Goal: Find contact information: Find contact information

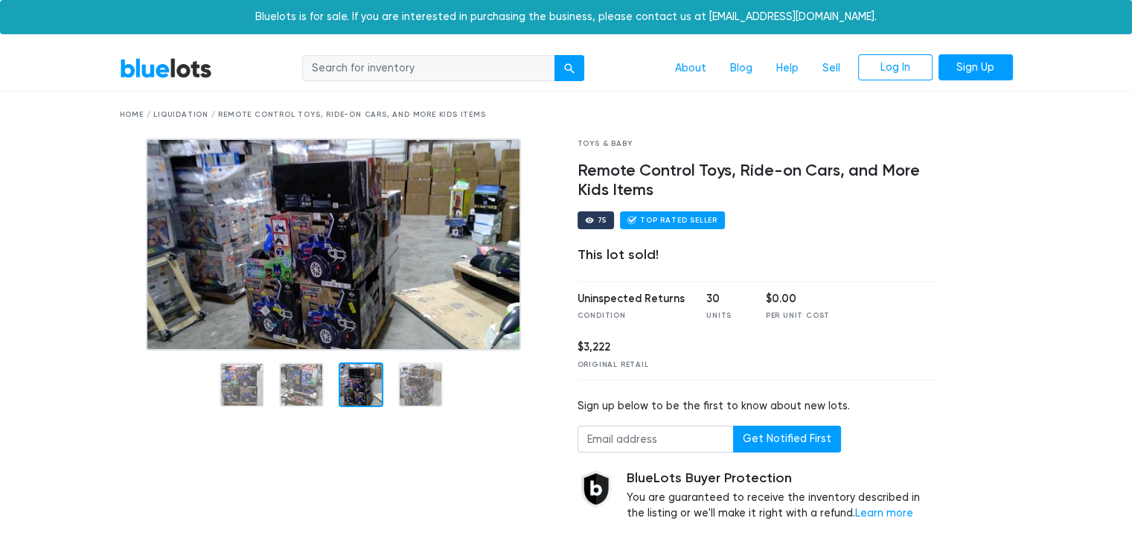
click at [356, 397] on div at bounding box center [361, 384] width 45 height 45
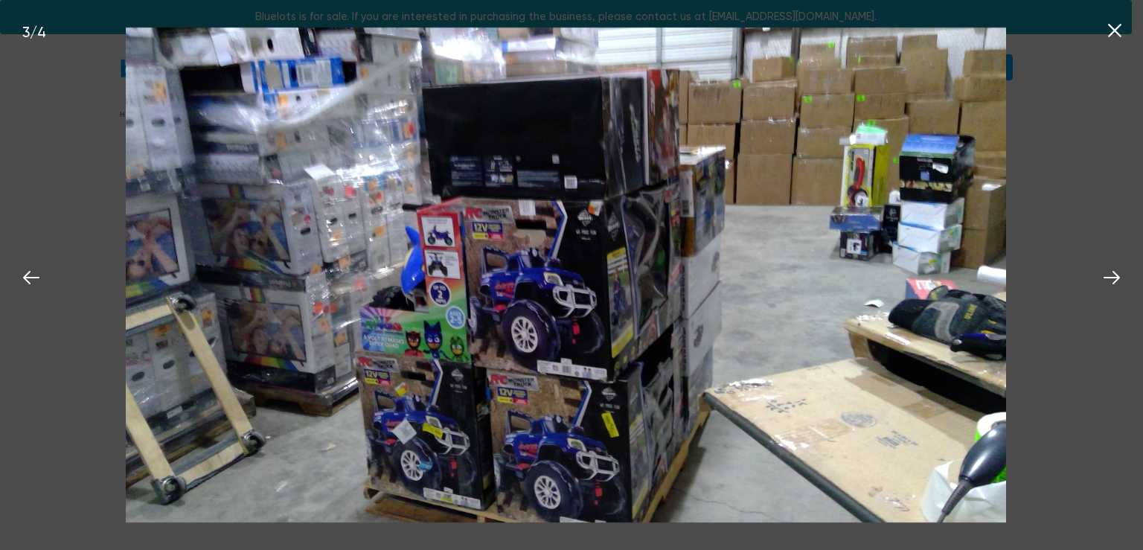
click at [1119, 33] on icon at bounding box center [1114, 30] width 22 height 22
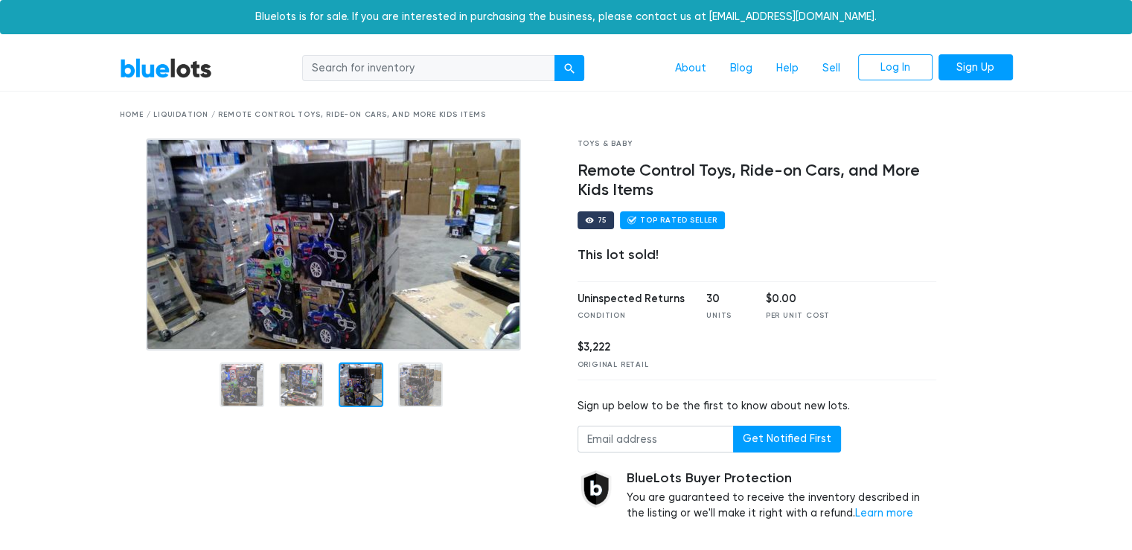
click at [844, 230] on div "Toys & Baby Remote Control Toys, Ride-on Cars, and More Kids Items 75 Top Rated…" at bounding box center [757, 338] width 382 height 401
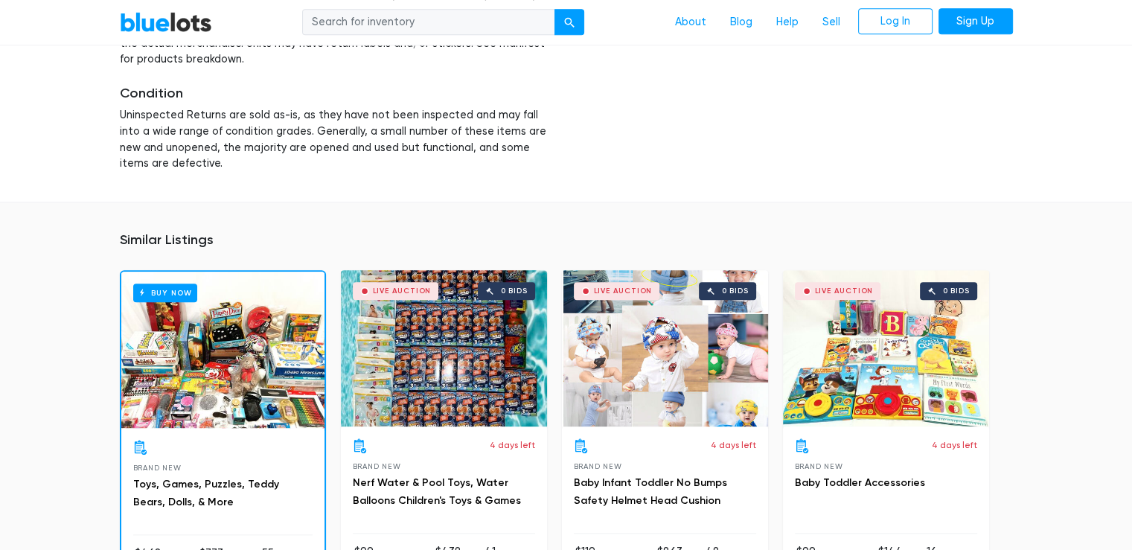
scroll to position [1735, 0]
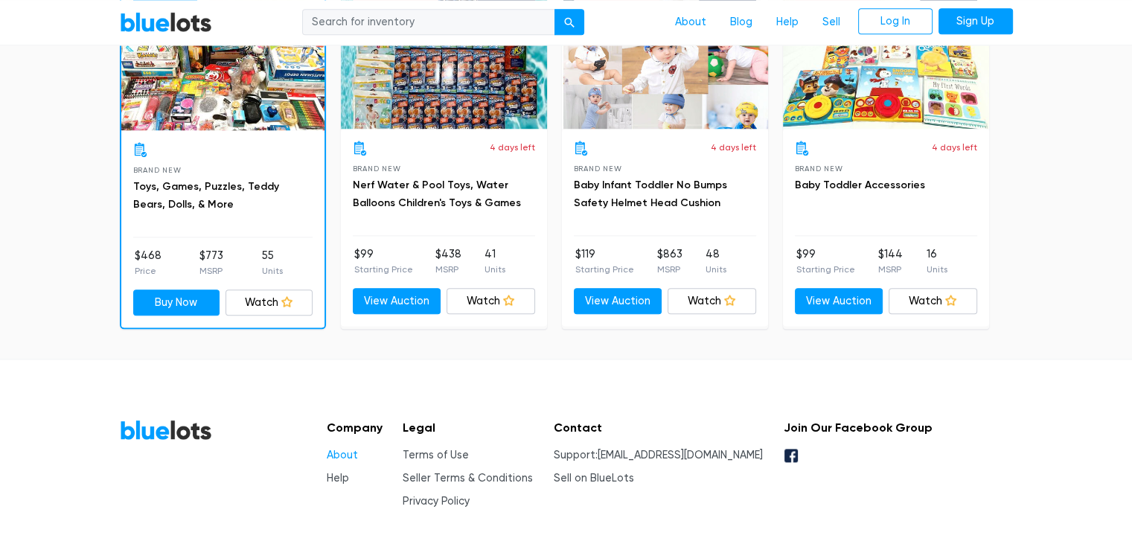
click at [351, 449] on link "About" at bounding box center [342, 455] width 31 height 13
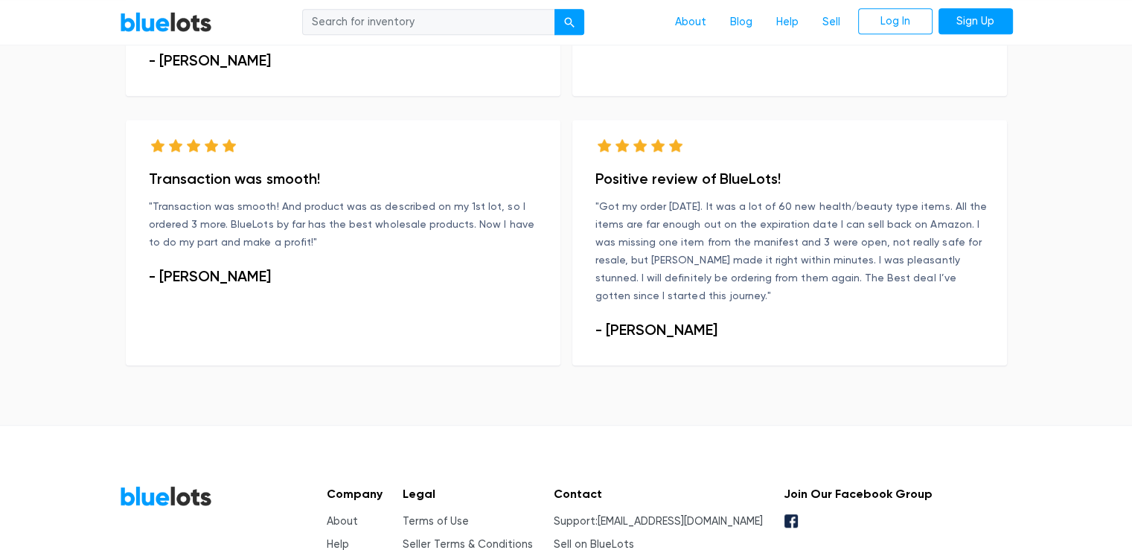
scroll to position [1116, 0]
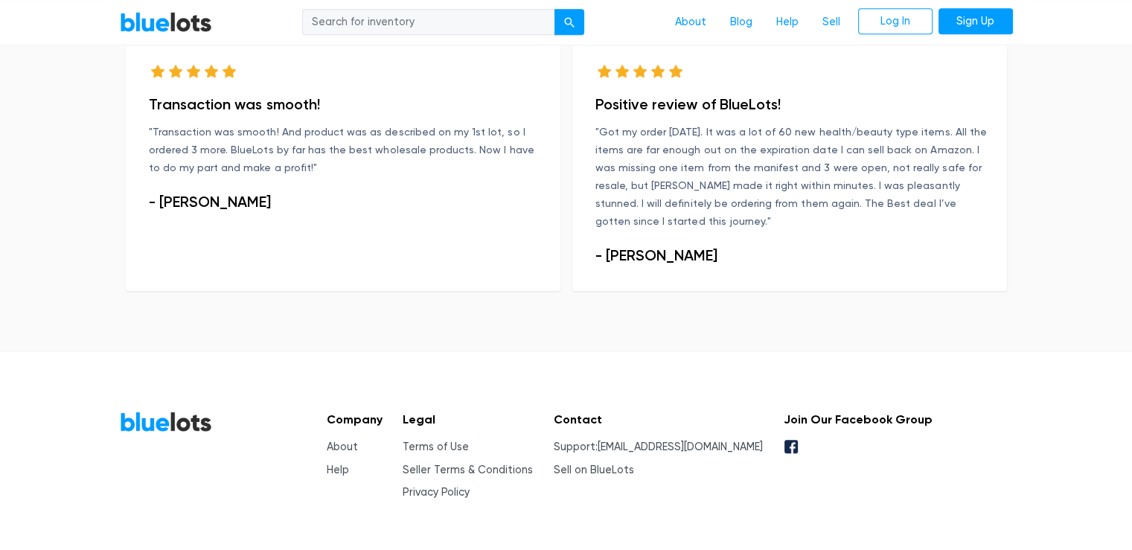
drag, startPoint x: 747, startPoint y: 407, endPoint x: 634, endPoint y: 403, distance: 113.1
click at [634, 411] on div "Company About Help Legal Terms of Use Seller Terms & Conditions Privacy Policy …" at bounding box center [624, 456] width 618 height 90
copy li "[EMAIL_ADDRESS][DOMAIN_NAME]"
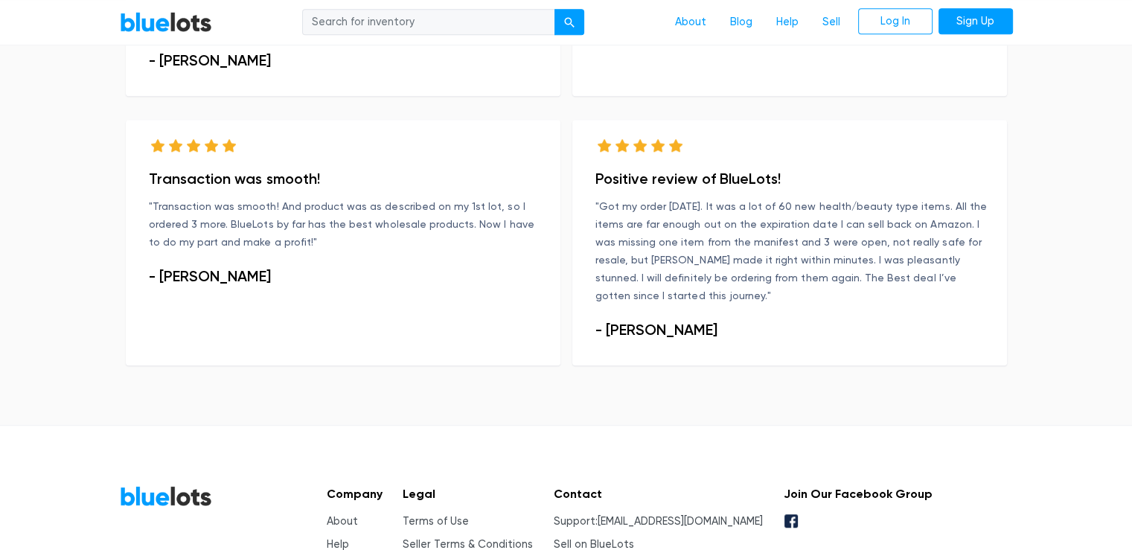
click at [684, 346] on div "Positive review of BlueLots! "Got my order today. It was a lot of 60 new health…" at bounding box center [789, 254] width 446 height 269
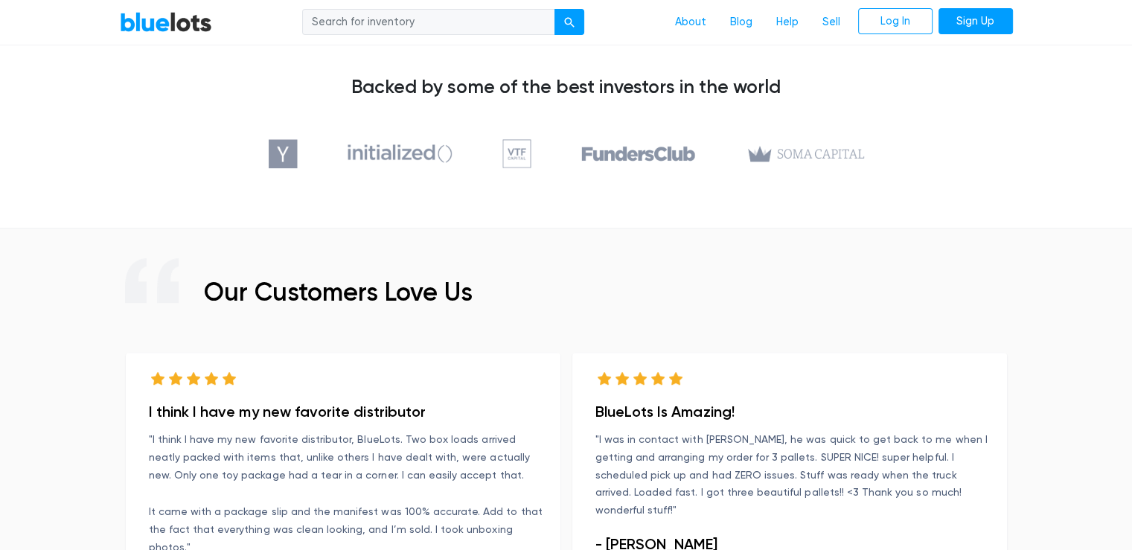
scroll to position [446, 0]
